Goal: Information Seeking & Learning: Learn about a topic

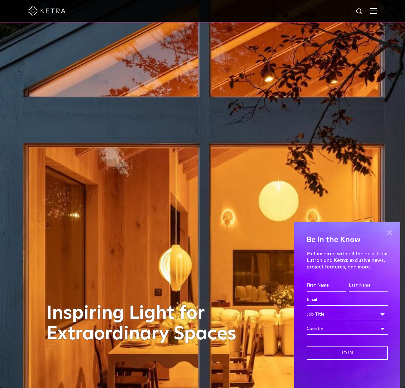
click at [388, 232] on span at bounding box center [389, 232] width 9 height 9
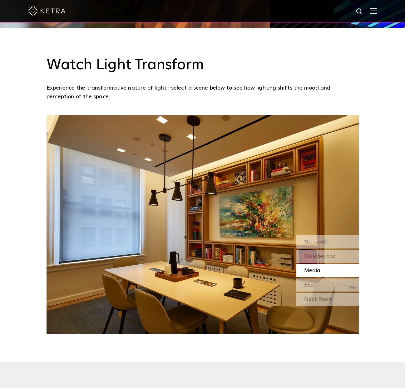
scroll to position [582, 0]
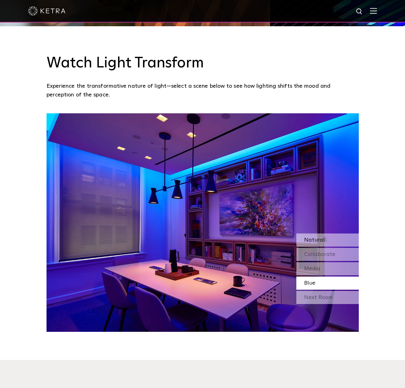
click at [330, 238] on div "Natural" at bounding box center [327, 240] width 62 height 13
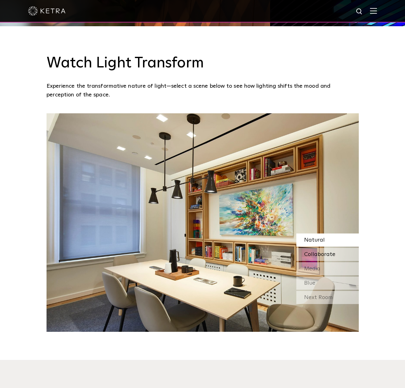
click at [317, 254] on span "Collaborate" at bounding box center [319, 255] width 31 height 6
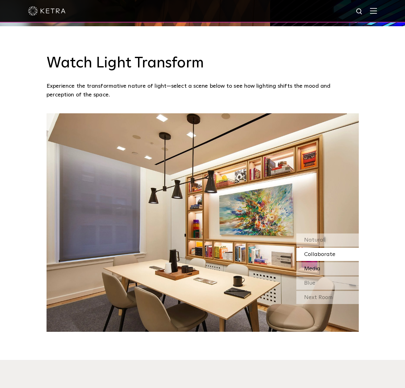
click at [319, 272] on div "Media" at bounding box center [327, 268] width 62 height 13
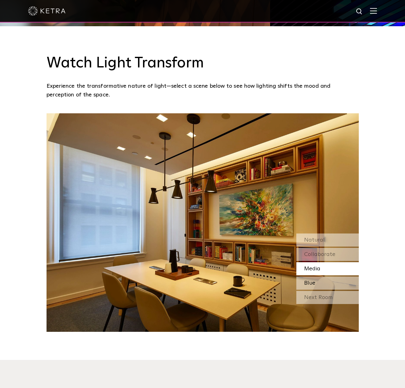
click at [319, 282] on div "Blue" at bounding box center [327, 283] width 62 height 13
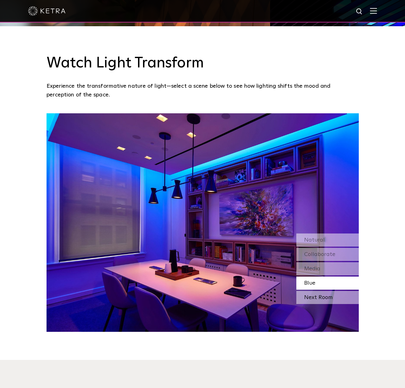
click at [320, 301] on div "Next Room" at bounding box center [327, 297] width 62 height 13
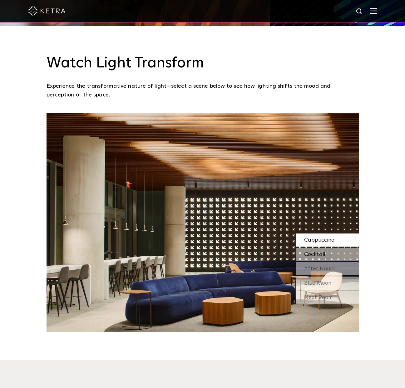
click at [317, 253] on span "Cocktail" at bounding box center [314, 255] width 21 height 6
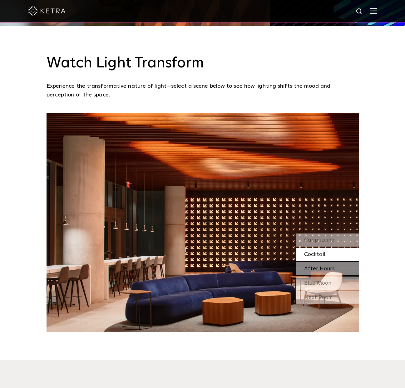
click at [320, 268] on span "After Hours" at bounding box center [319, 269] width 31 height 6
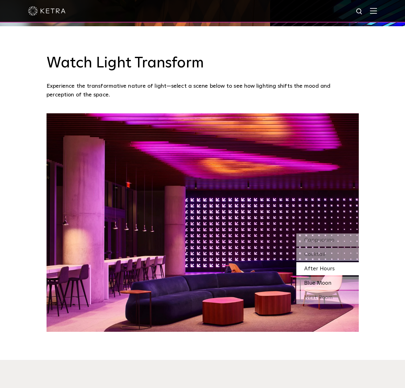
click at [324, 284] on span "Blue Moon" at bounding box center [317, 283] width 27 height 6
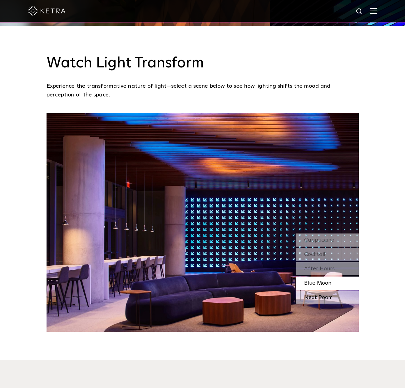
click at [324, 297] on div "Next Room" at bounding box center [327, 297] width 62 height 13
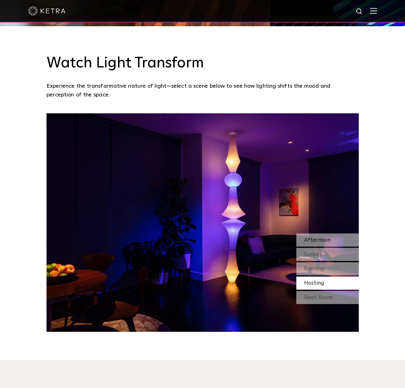
click at [323, 239] on span "Afternoon" at bounding box center [317, 240] width 27 height 6
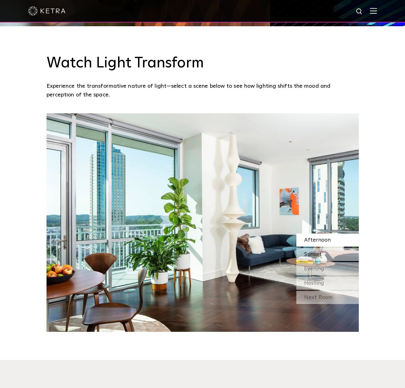
click at [323, 256] on div "Sunset" at bounding box center [327, 254] width 62 height 13
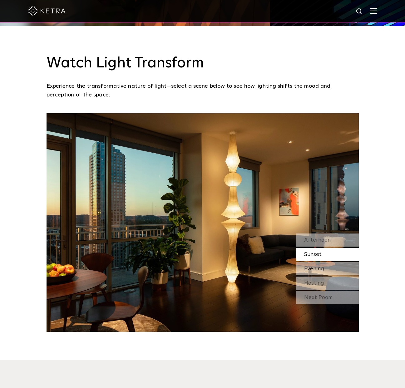
click at [322, 267] on span "Evening" at bounding box center [314, 269] width 20 height 6
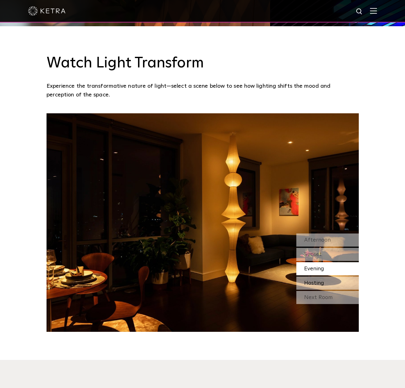
click at [323, 284] on span "Hosting" at bounding box center [314, 283] width 20 height 6
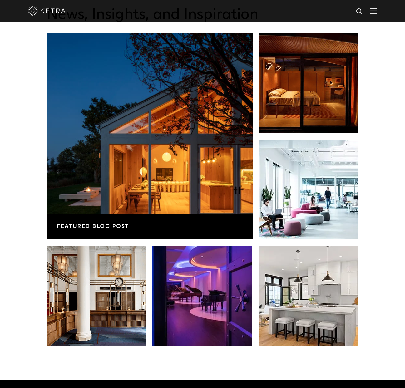
scroll to position [1093, 0]
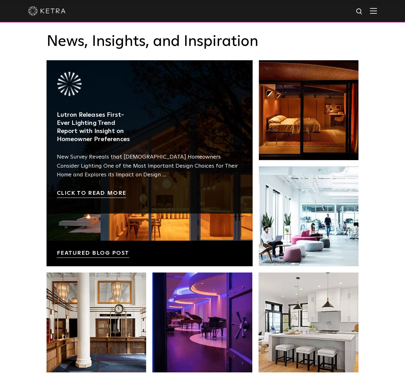
click at [107, 195] on link at bounding box center [150, 163] width 206 height 206
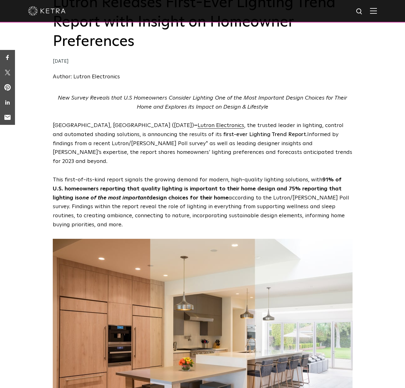
scroll to position [52, 0]
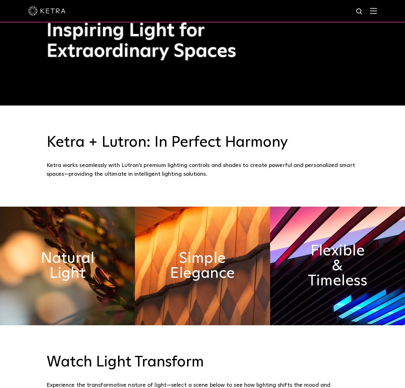
scroll to position [275, 0]
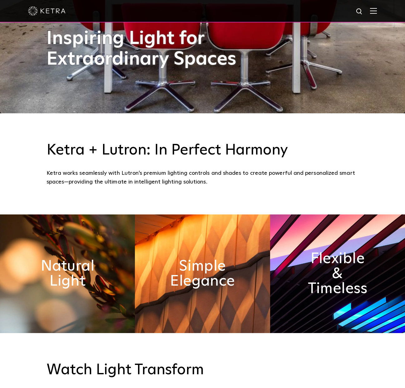
click at [372, 12] on img at bounding box center [373, 11] width 7 height 6
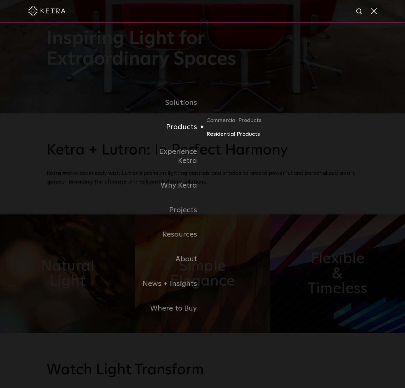
click at [221, 139] on link "Residential Products" at bounding box center [236, 134] width 60 height 9
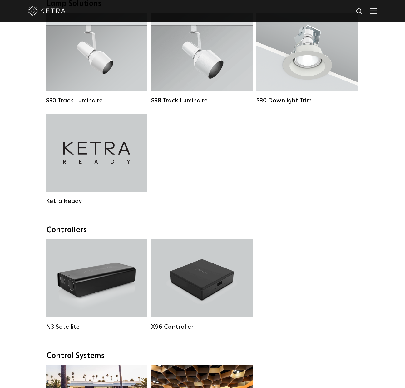
scroll to position [504, 0]
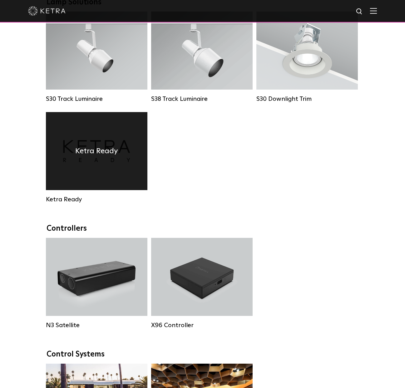
click at [99, 182] on div "Ketra Ready" at bounding box center [97, 151] width 102 height 78
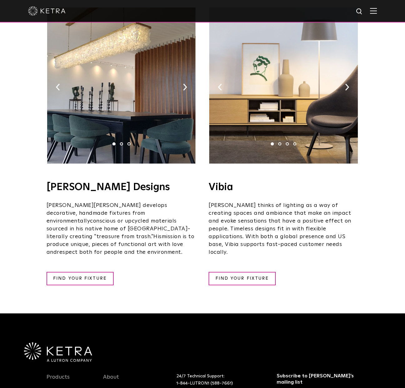
scroll to position [1033, 0]
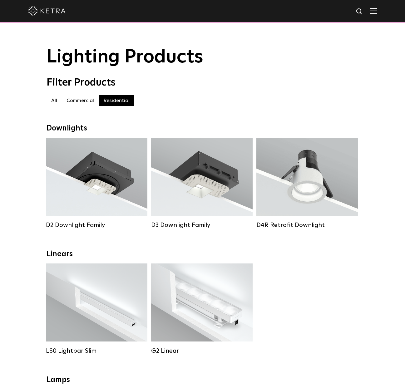
click at [85, 98] on label "Commercial" at bounding box center [80, 100] width 37 height 11
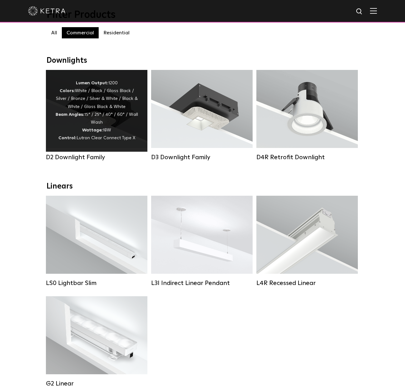
scroll to position [64, 0]
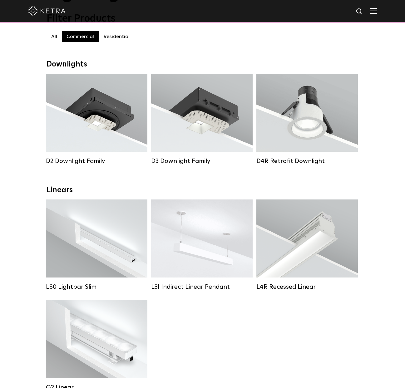
click at [120, 37] on label "Residential" at bounding box center [117, 36] width 36 height 11
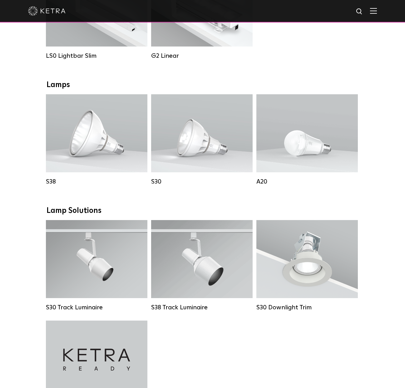
scroll to position [297, 0]
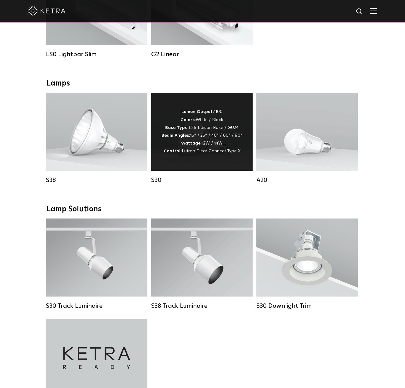
click at [222, 151] on span "Lutron Clear Connect Type X" at bounding box center [211, 151] width 59 height 4
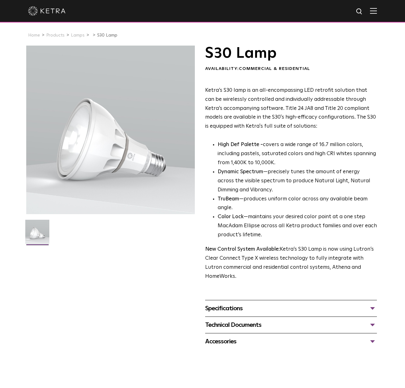
click at [373, 304] on div "Specifications" at bounding box center [291, 309] width 172 height 10
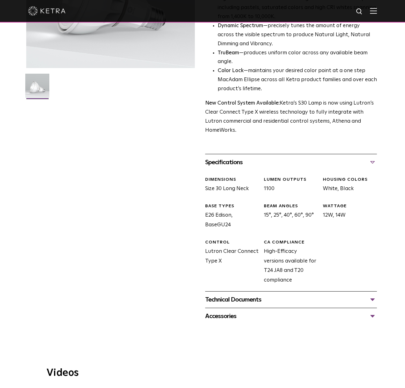
scroll to position [148, 0]
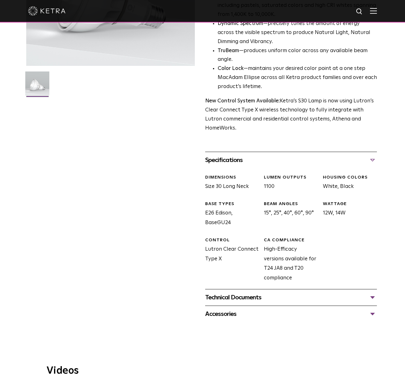
click at [374, 293] on div "Technical Documents" at bounding box center [291, 298] width 172 height 10
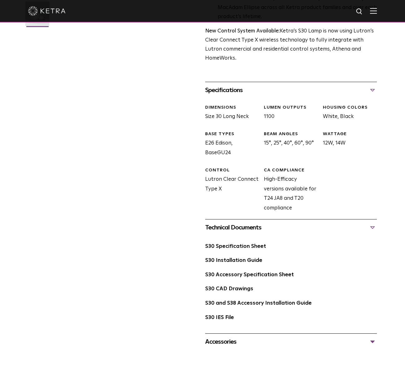
scroll to position [221, 0]
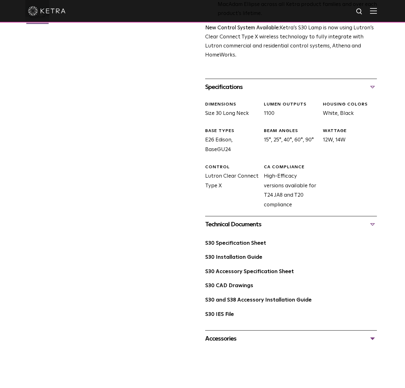
click at [373, 334] on div "Accessories" at bounding box center [291, 339] width 172 height 10
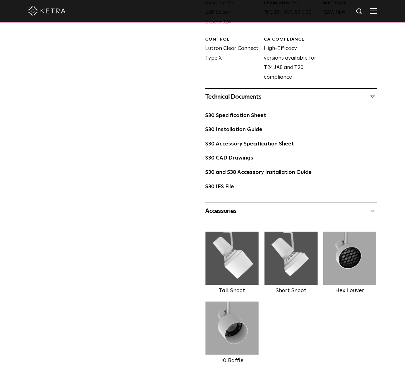
scroll to position [350, 0]
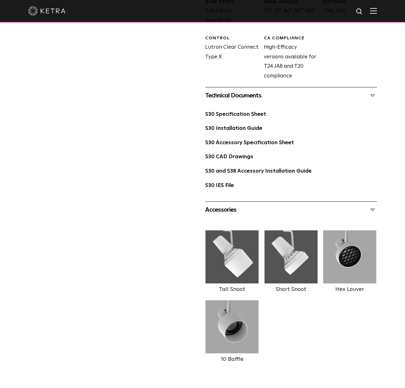
click at [340, 255] on img at bounding box center [350, 257] width 54 height 53
click at [343, 287] on label "Hex Louver" at bounding box center [349, 290] width 29 height 6
drag, startPoint x: 235, startPoint y: 319, endPoint x: 247, endPoint y: 235, distance: 85.5
click at [235, 319] on img at bounding box center [232, 326] width 54 height 53
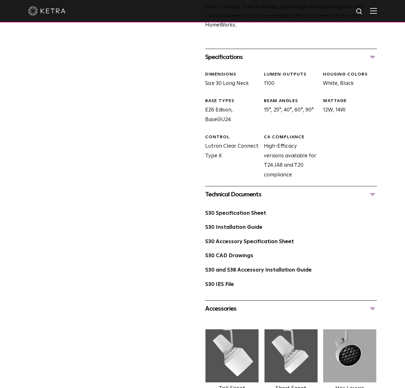
scroll to position [250, 0]
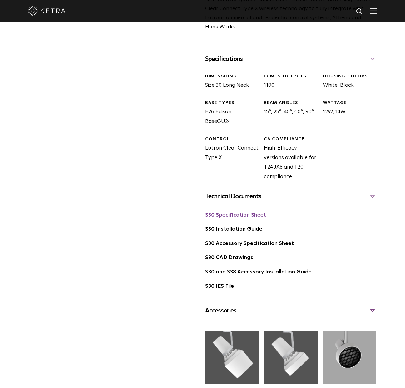
click at [256, 213] on link "S30 Specification Sheet" at bounding box center [235, 215] width 61 height 5
